Goal: Transaction & Acquisition: Subscribe to service/newsletter

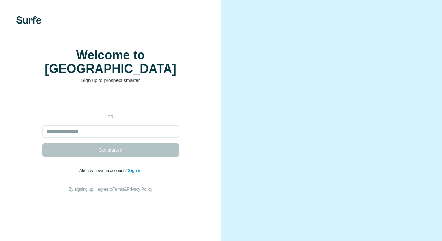
click at [159, 94] on div "Sign in with Google. Opens in new tab" at bounding box center [110, 101] width 137 height 15
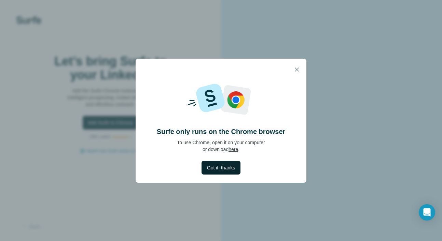
click at [210, 167] on span "Got it, thanks" at bounding box center [221, 168] width 28 height 7
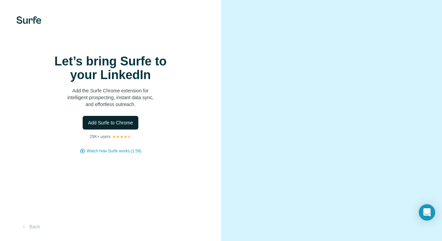
click at [134, 123] on button "Add Surfe to Chrome" at bounding box center [111, 123] width 56 height 14
click at [425, 208] on div "Open Intercom Messenger" at bounding box center [427, 213] width 18 height 18
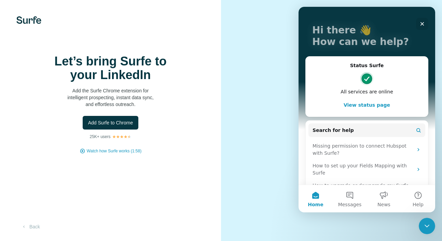
scroll to position [30, 0]
click at [420, 21] on div "Close" at bounding box center [422, 24] width 12 height 12
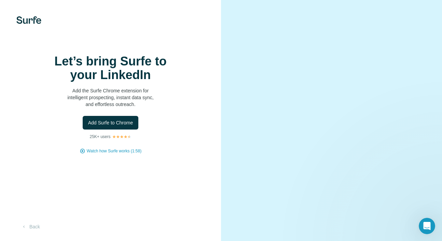
scroll to position [0, 0]
